Goal: Download file/media

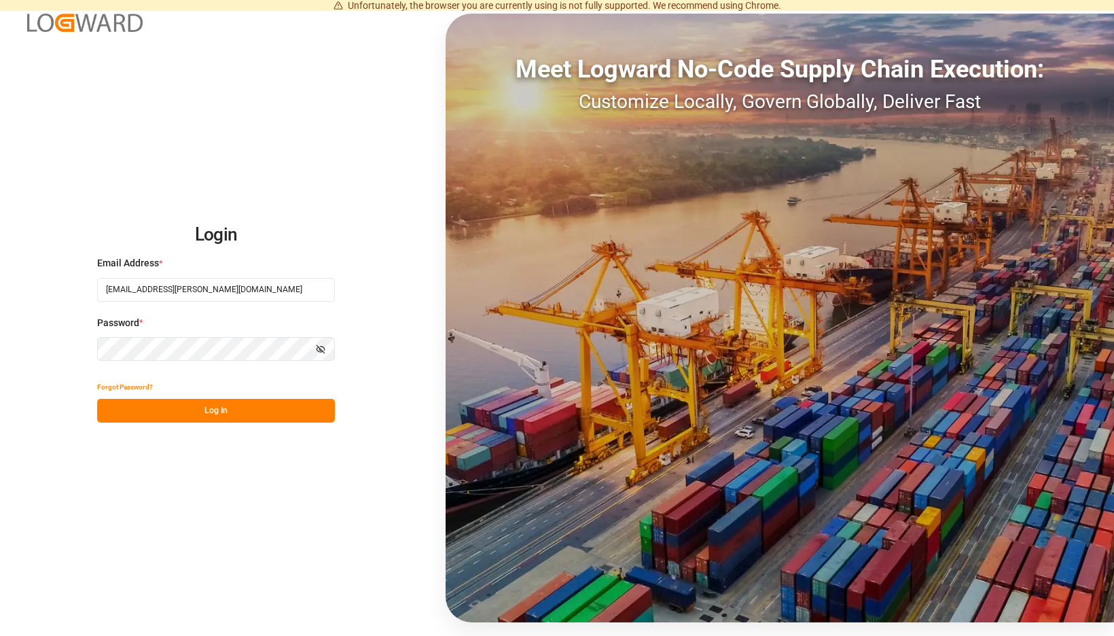
click at [296, 410] on button "Log In" at bounding box center [216, 411] width 238 height 24
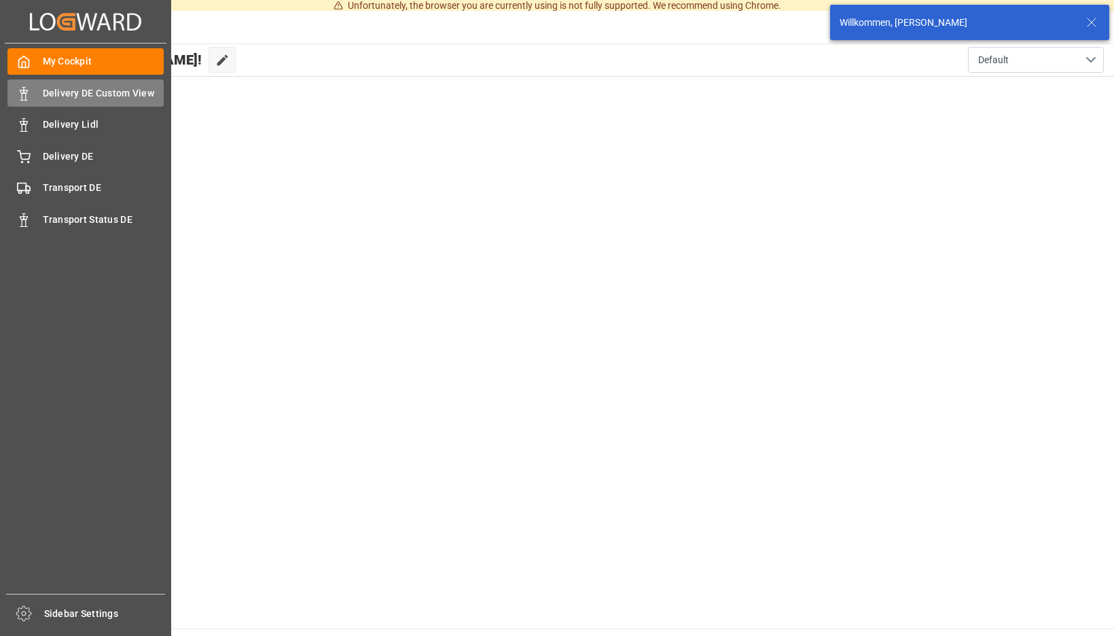
click at [37, 92] on div "Delivery DE Custom View Delivery DE Custom View" at bounding box center [85, 92] width 156 height 26
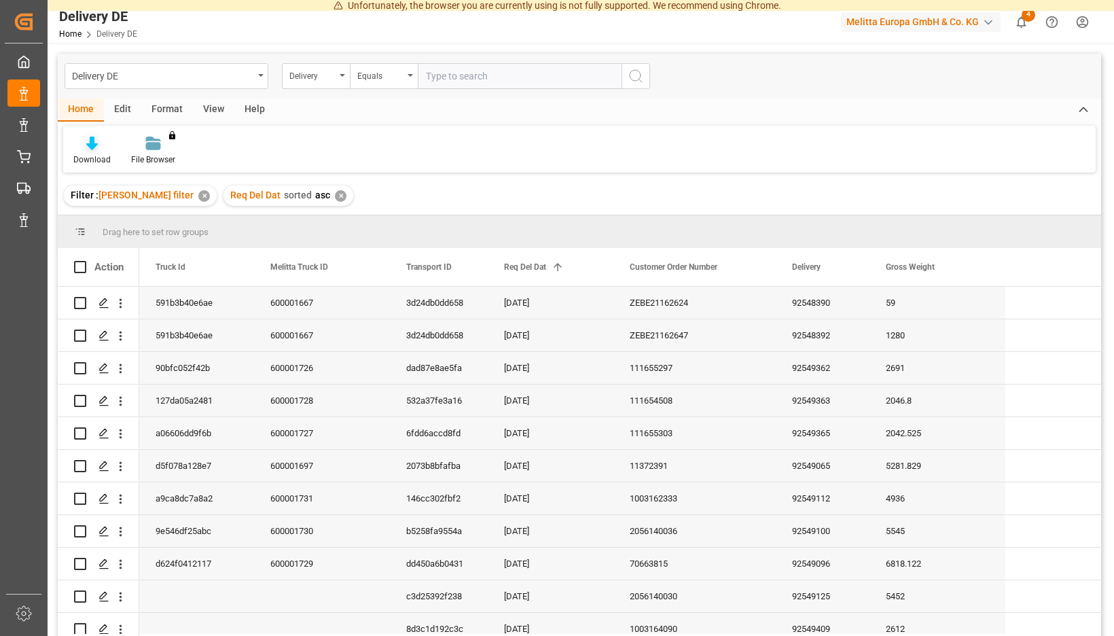
click at [98, 145] on icon at bounding box center [92, 144] width 12 height 14
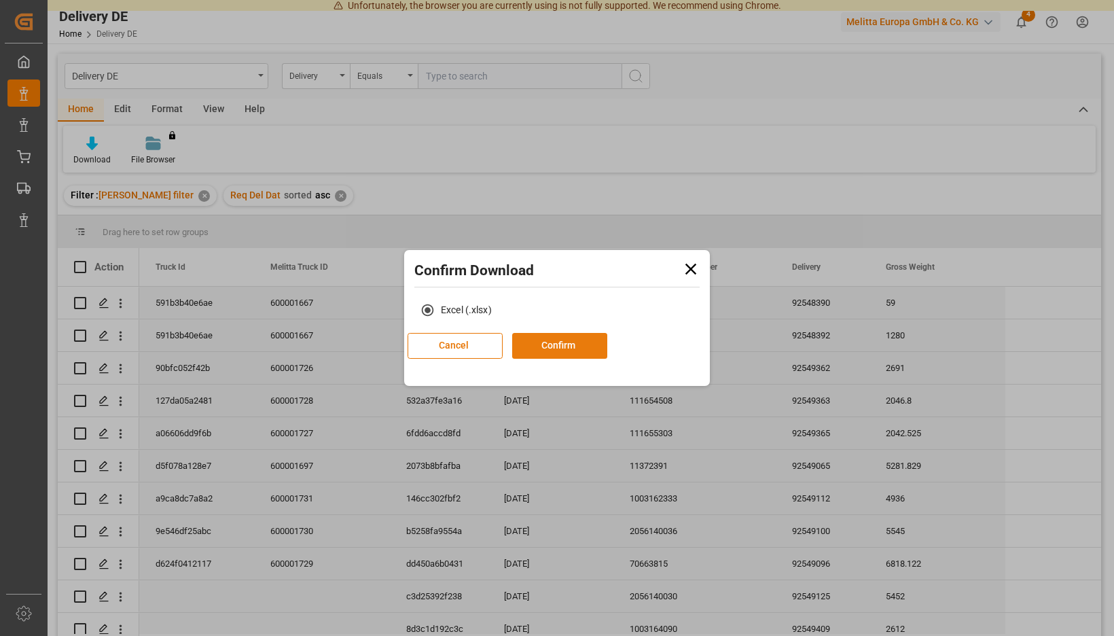
click at [573, 347] on button "Confirm" at bounding box center [559, 346] width 95 height 26
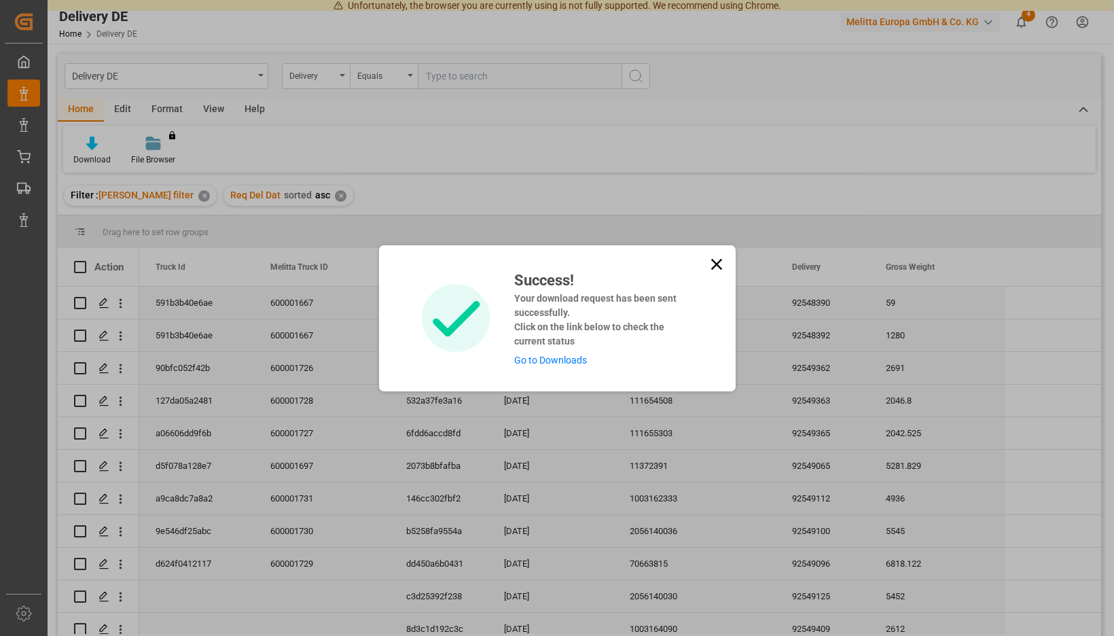
click at [555, 364] on link "Go to Downloads" at bounding box center [550, 360] width 73 height 11
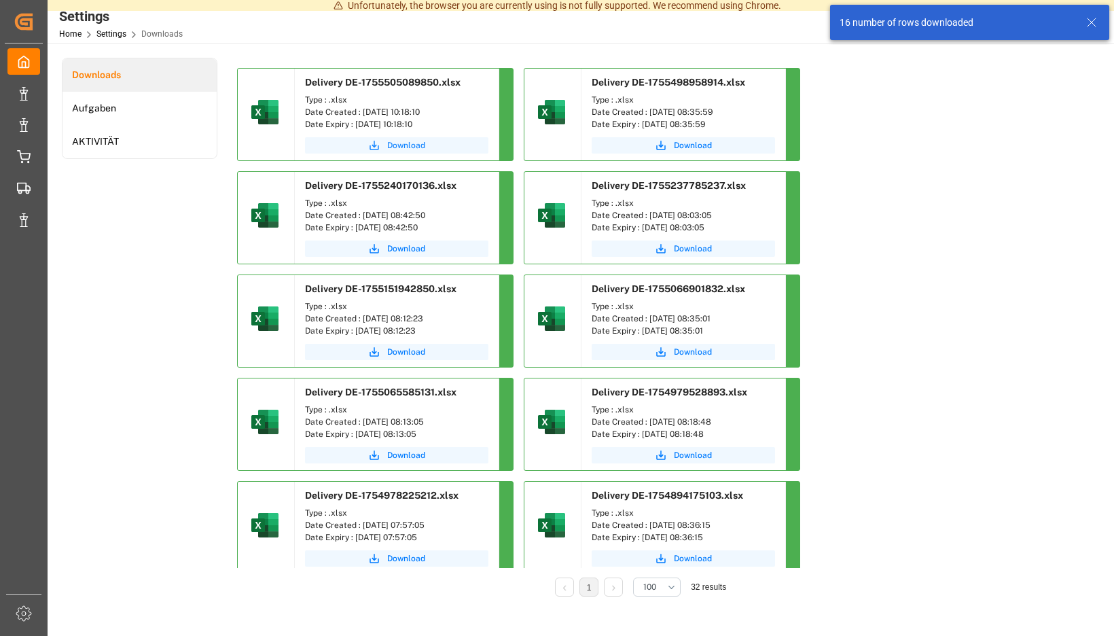
click at [425, 145] on span "Download" at bounding box center [406, 145] width 38 height 12
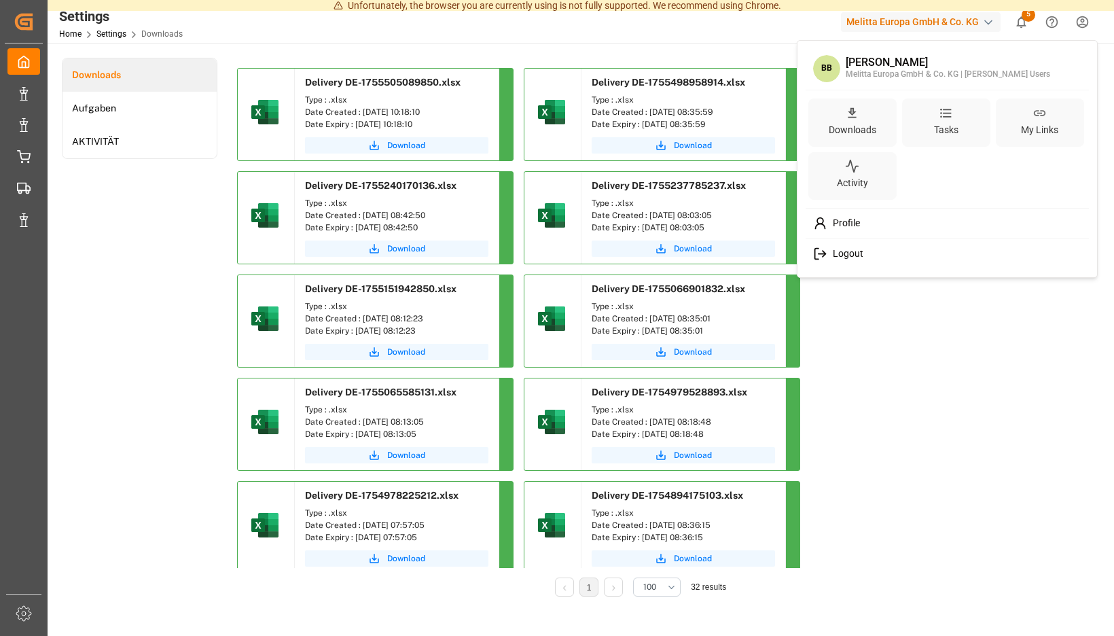
click at [851, 255] on span "Logout" at bounding box center [846, 254] width 36 height 12
